Goal: Check status

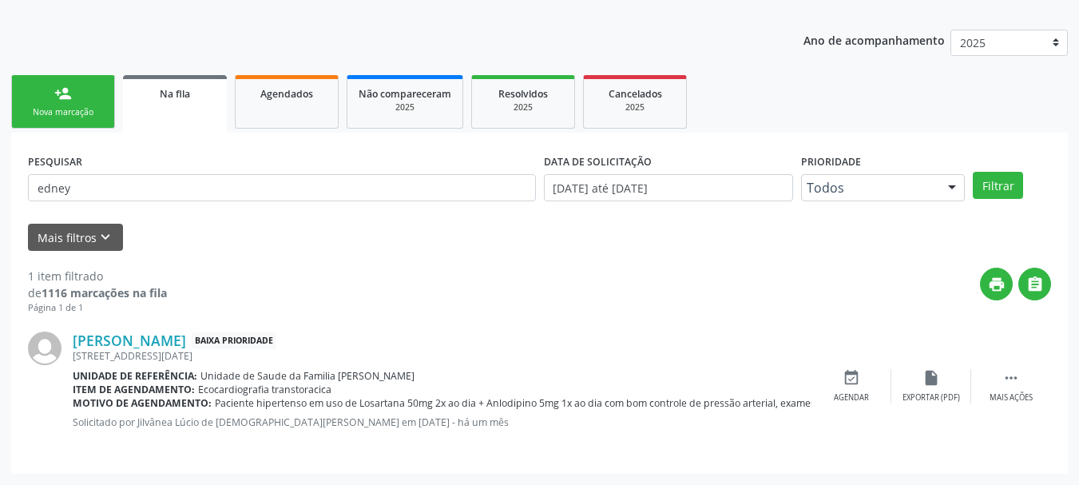
scroll to position [164, 0]
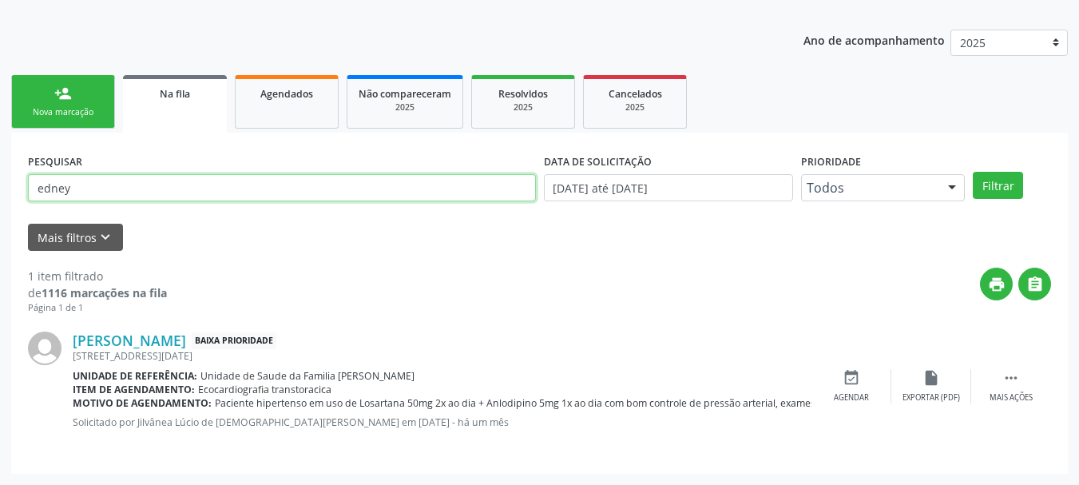
drag, startPoint x: 161, startPoint y: 195, endPoint x: 0, endPoint y: 227, distance: 163.7
click at [0, 227] on div "Acompanhamento Acompanhe a situação das marcações correntes e finalizadas Relat…" at bounding box center [539, 204] width 1079 height 561
click at [152, 183] on input "text" at bounding box center [282, 187] width 508 height 27
type input "arlete"
click at [973, 172] on button "Filtrar" at bounding box center [998, 185] width 50 height 27
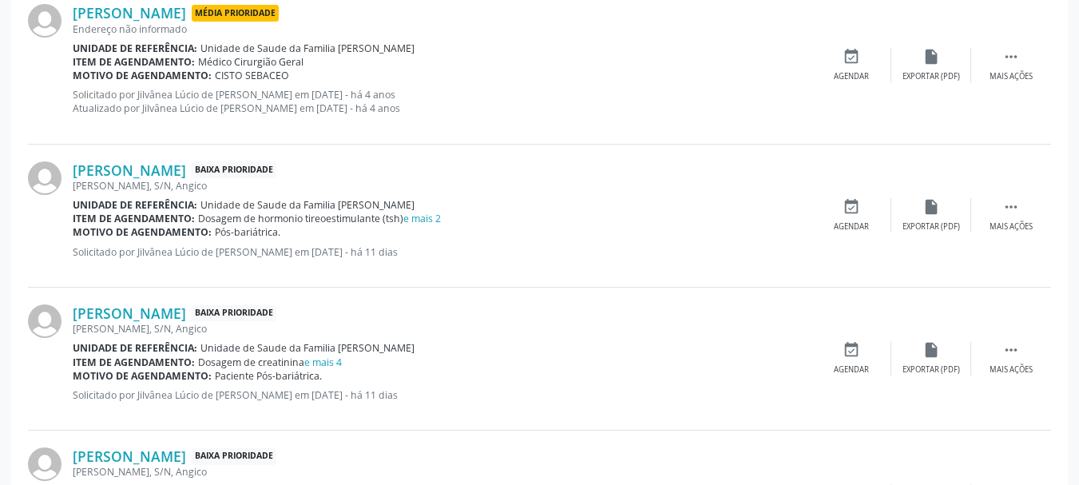
scroll to position [643, 0]
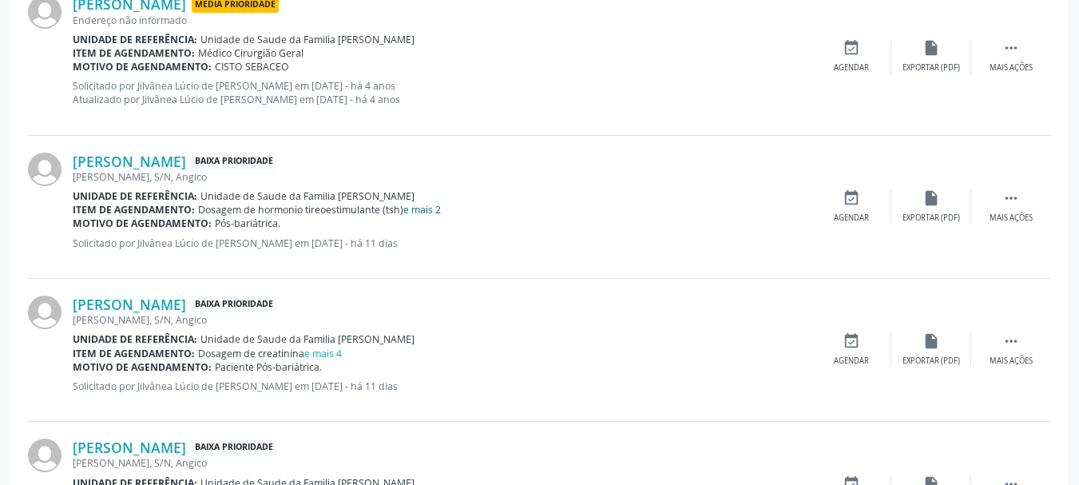
click at [424, 216] on link "e mais 2" at bounding box center [422, 210] width 38 height 14
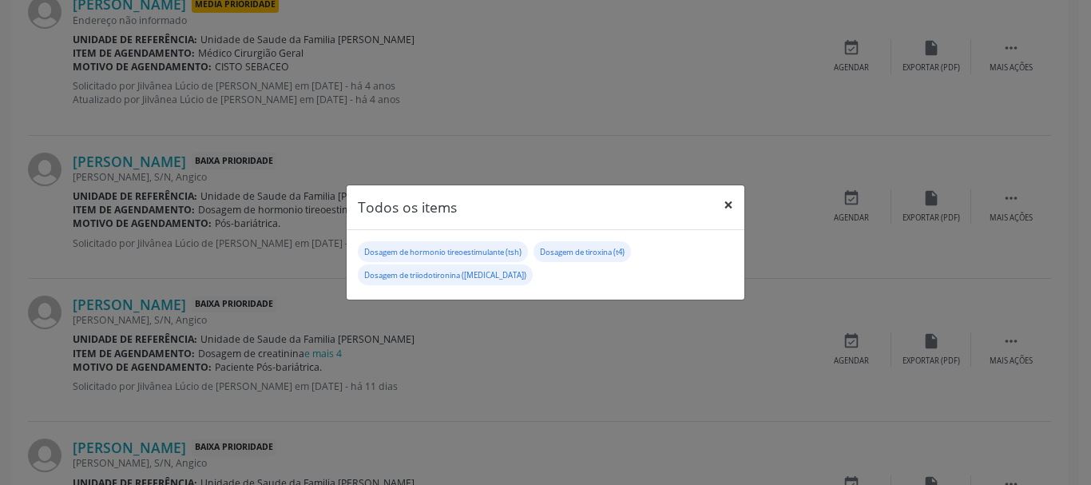
click at [729, 202] on button "×" at bounding box center [728, 204] width 32 height 39
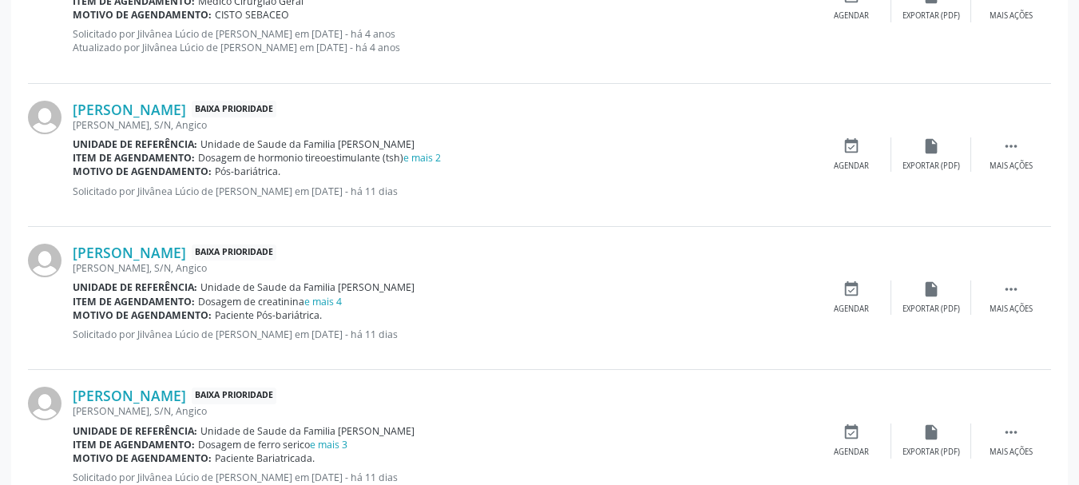
scroll to position [723, 0]
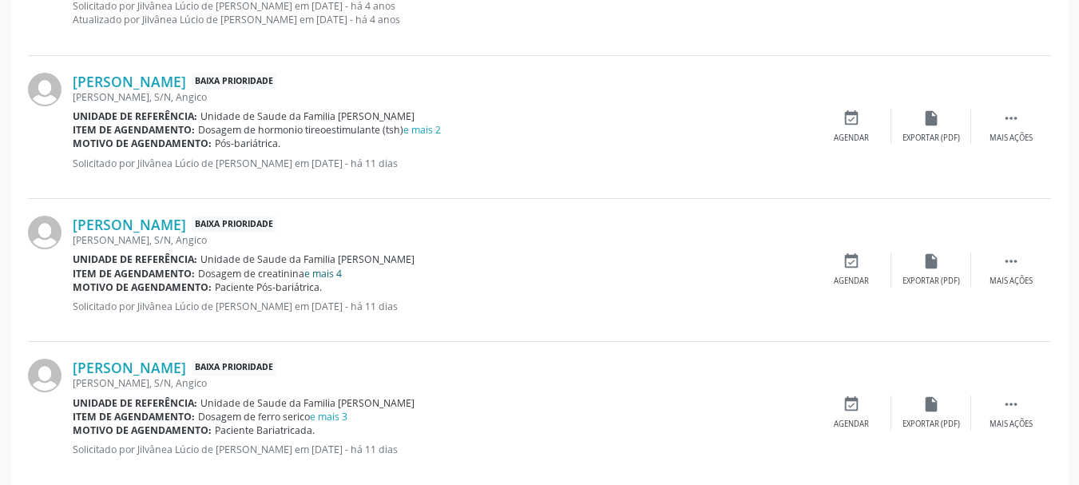
click at [336, 270] on link "e mais 4" at bounding box center [323, 274] width 38 height 14
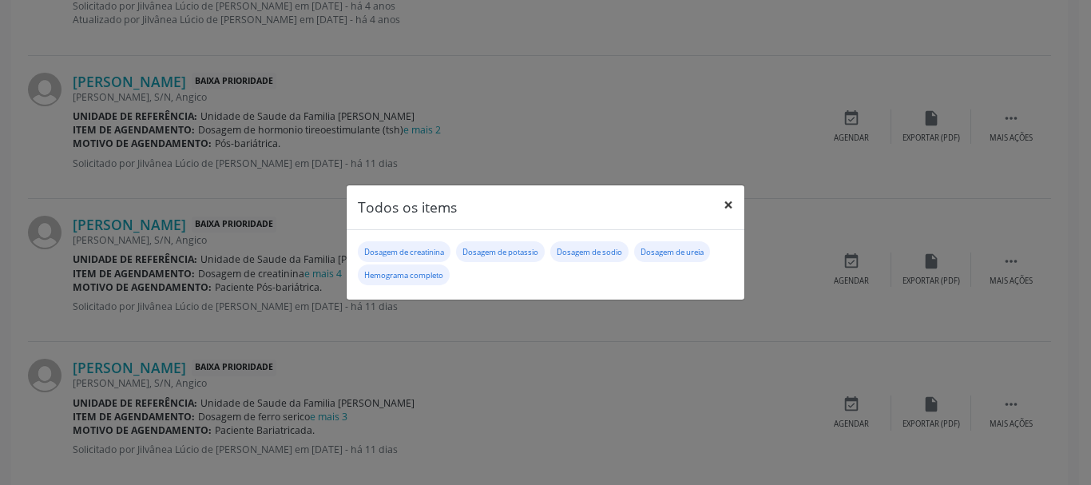
click at [724, 208] on button "×" at bounding box center [728, 204] width 32 height 39
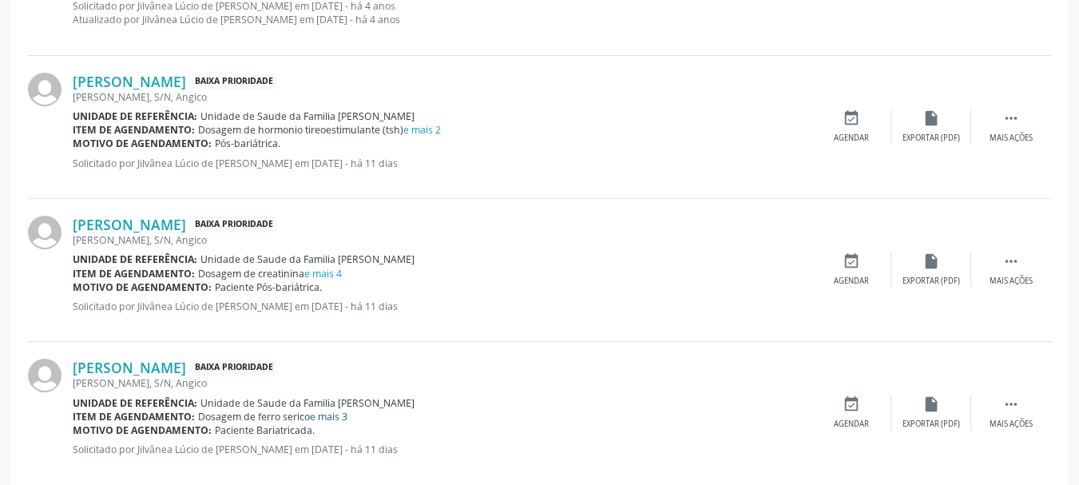
click at [339, 420] on link "e mais 3" at bounding box center [329, 417] width 38 height 14
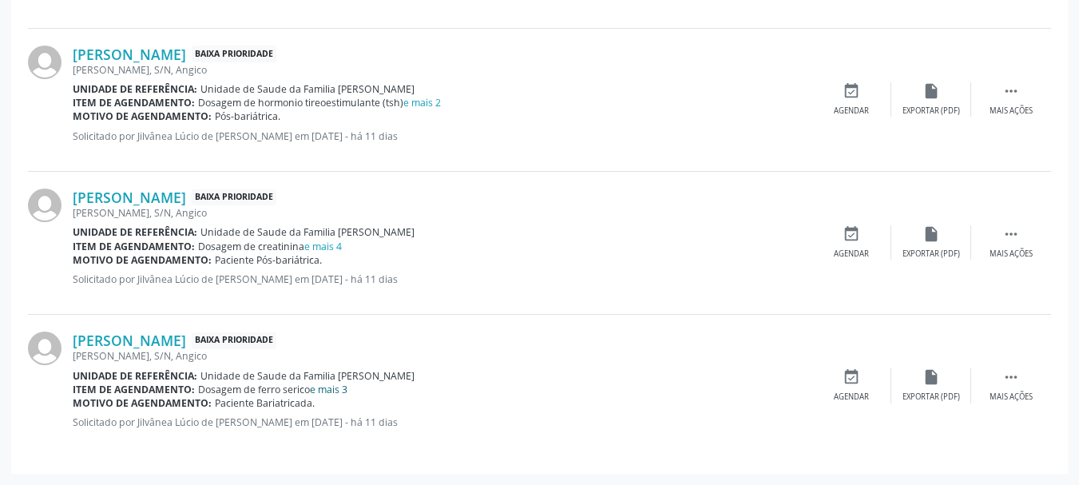
click at [347, 391] on link "e mais 3" at bounding box center [329, 390] width 38 height 14
click at [323, 248] on link "e mais 4" at bounding box center [323, 247] width 38 height 14
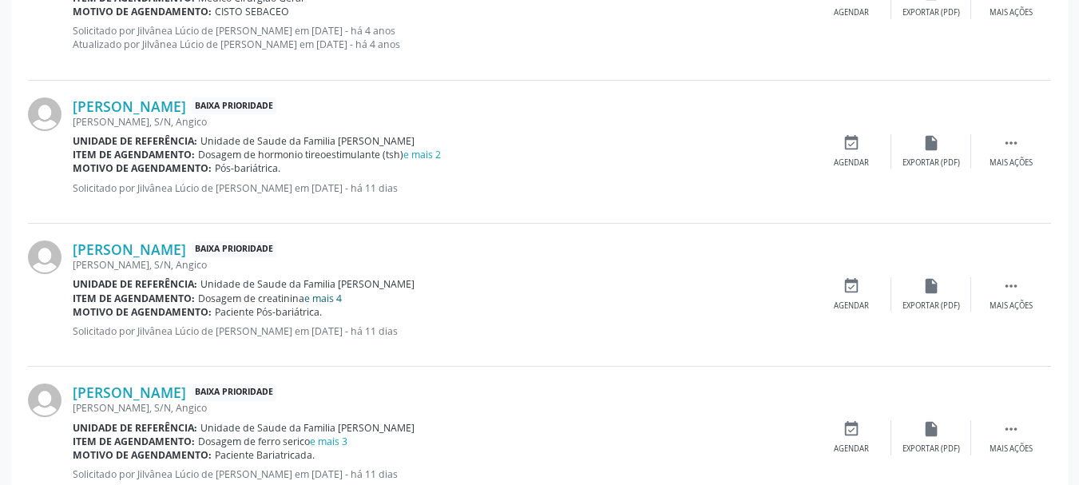
scroll to position [670, 0]
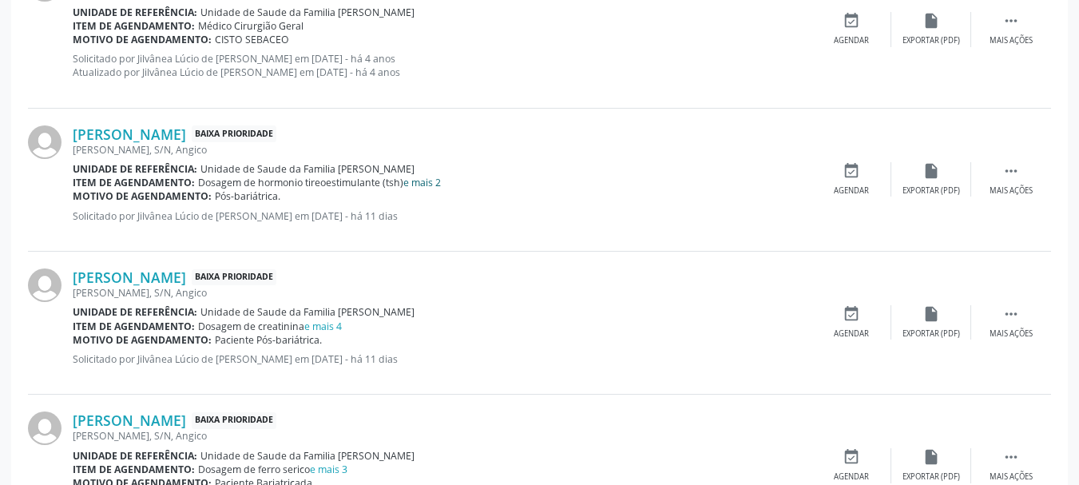
click at [426, 179] on link "e mais 2" at bounding box center [422, 183] width 38 height 14
click at [328, 326] on link "e mais 4" at bounding box center [323, 326] width 38 height 14
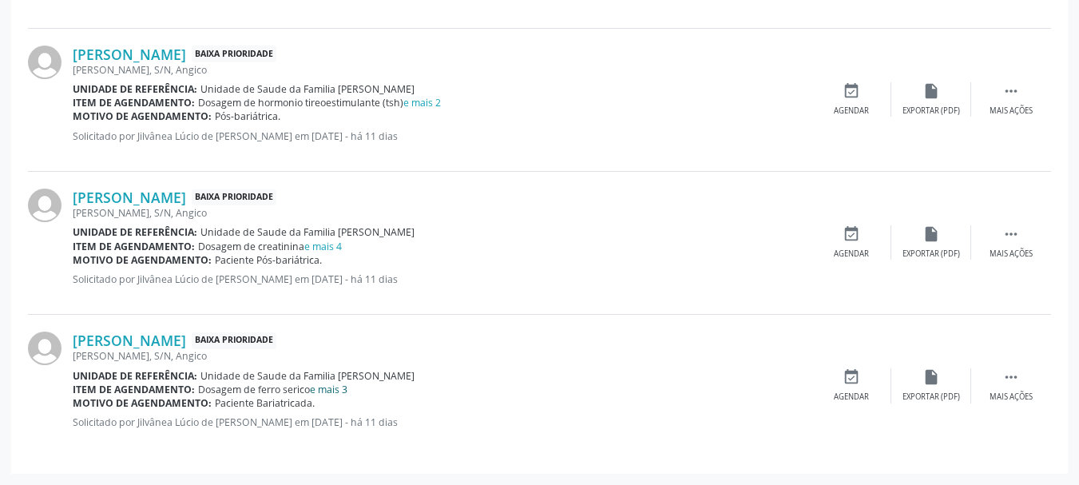
click at [335, 389] on link "e mais 3" at bounding box center [329, 390] width 38 height 14
drag, startPoint x: 67, startPoint y: 195, endPoint x: 254, endPoint y: 200, distance: 186.9
click at [254, 200] on div "[PERSON_NAME] Baixa Prioridade [PERSON_NAME], S/N, Angico Unidade de referência…" at bounding box center [539, 243] width 1023 height 143
copy div "[PERSON_NAME]"
click at [484, 199] on div "[PERSON_NAME] Baixa Prioridade" at bounding box center [442, 197] width 739 height 18
